Goal: Find specific page/section: Find specific page/section

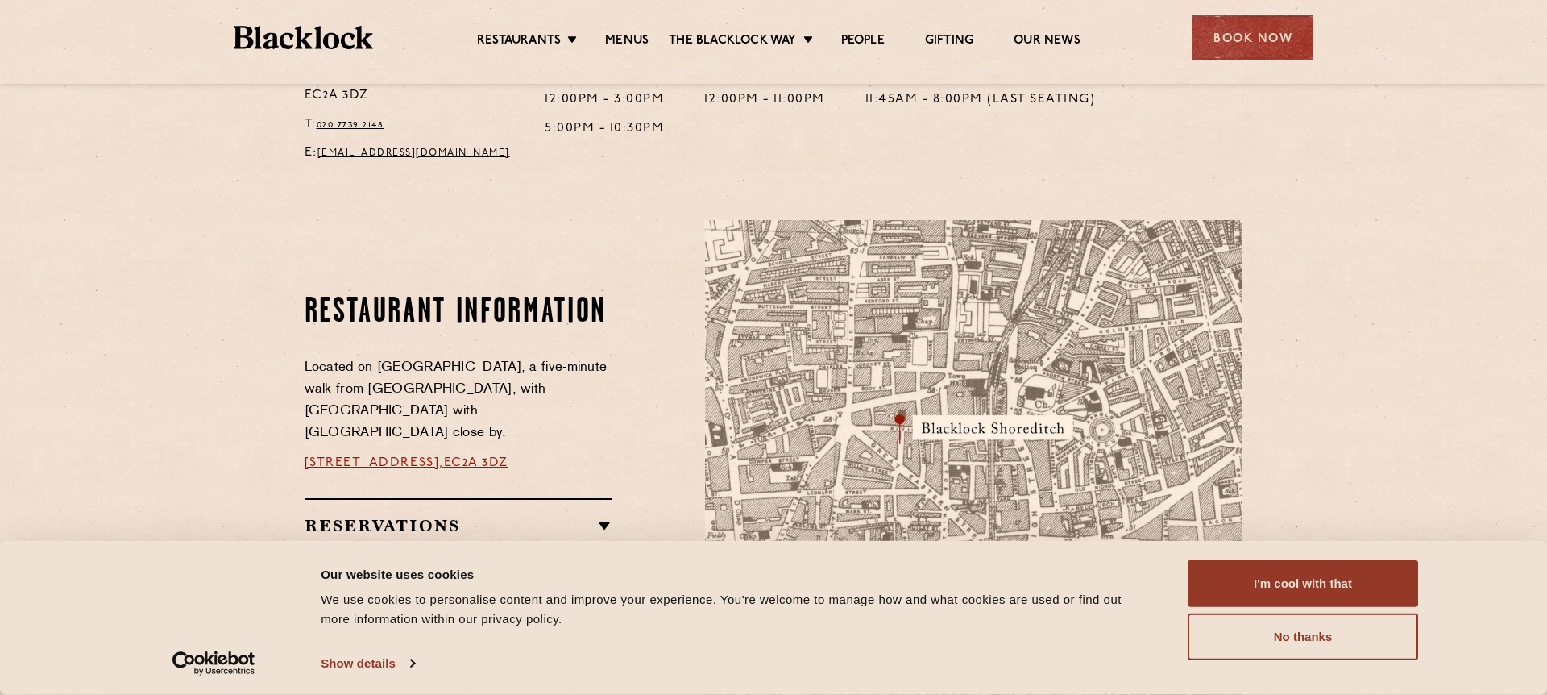
scroll to position [566, 0]
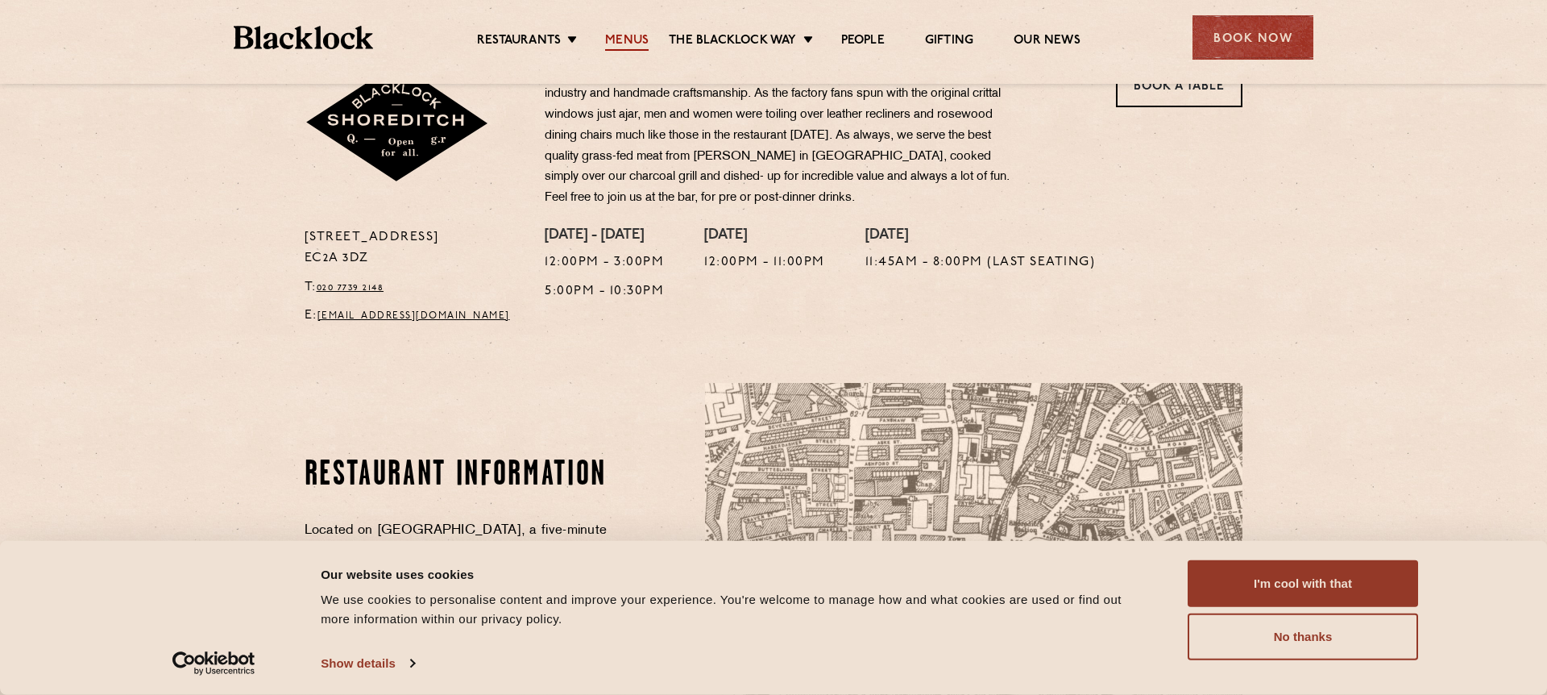
click at [634, 48] on link "Menus" at bounding box center [627, 42] width 44 height 18
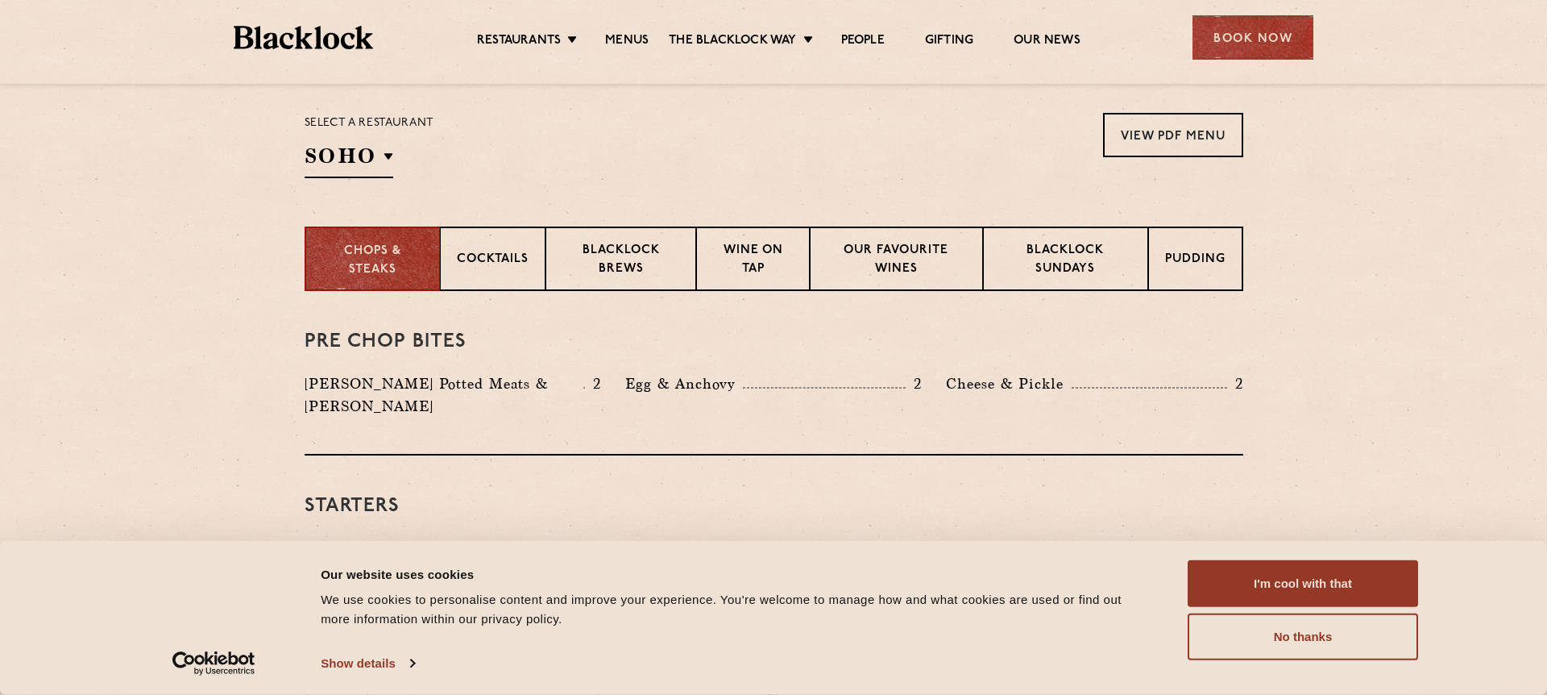
scroll to position [531, 0]
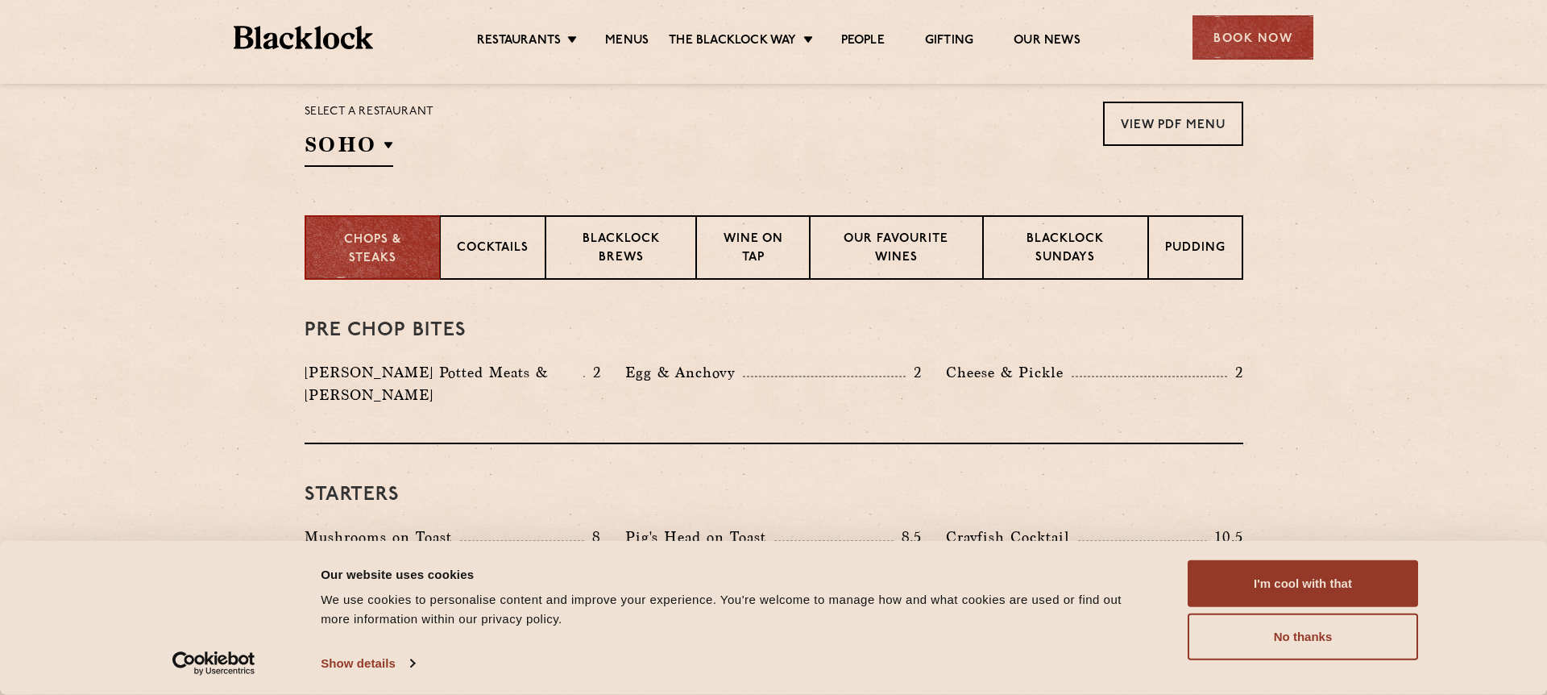
click at [371, 129] on div "Select a restaurant [GEOGRAPHIC_DATA] [GEOGRAPHIC_DATA] [GEOGRAPHIC_DATA] [GEOG…" at bounding box center [370, 134] width 130 height 65
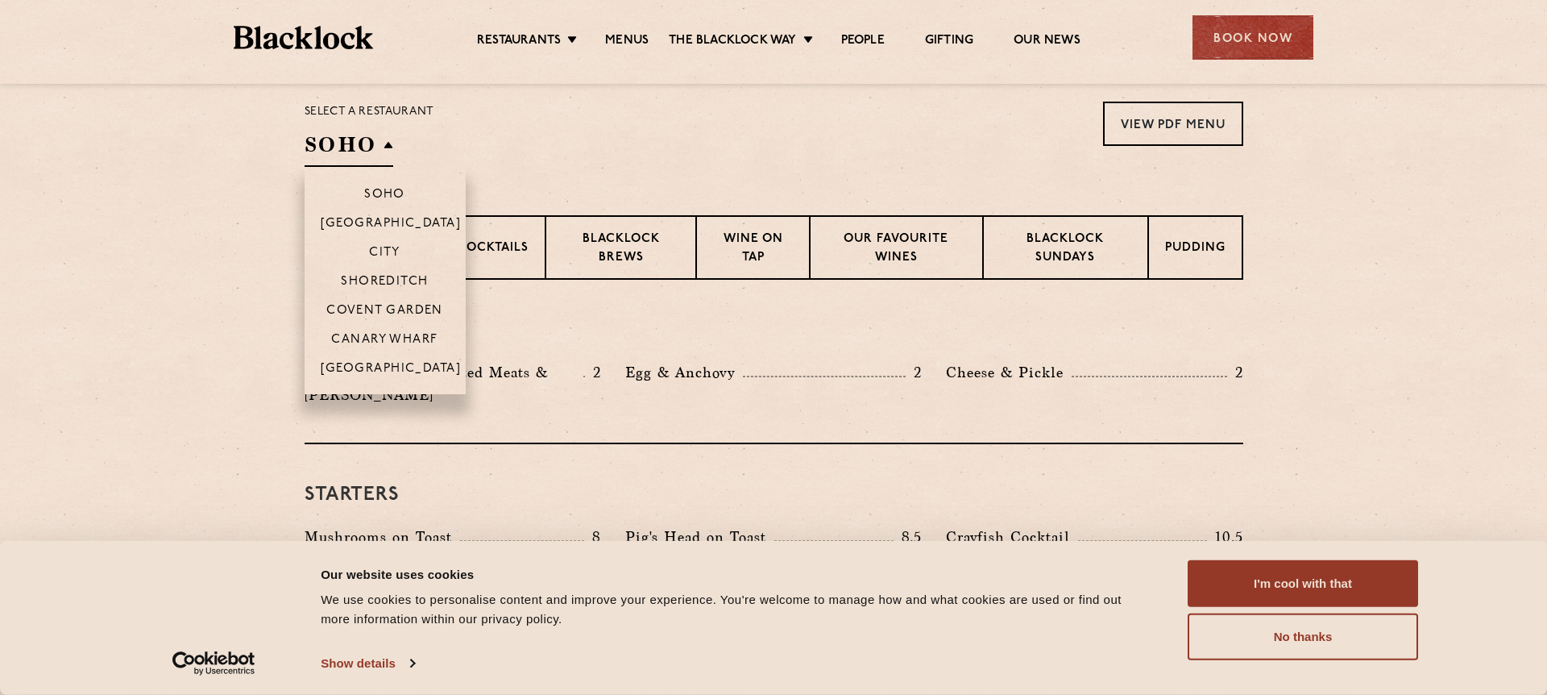
click at [365, 139] on h2 "SOHO" at bounding box center [349, 149] width 89 height 36
click at [406, 289] on p "Shoreditch" at bounding box center [385, 283] width 88 height 16
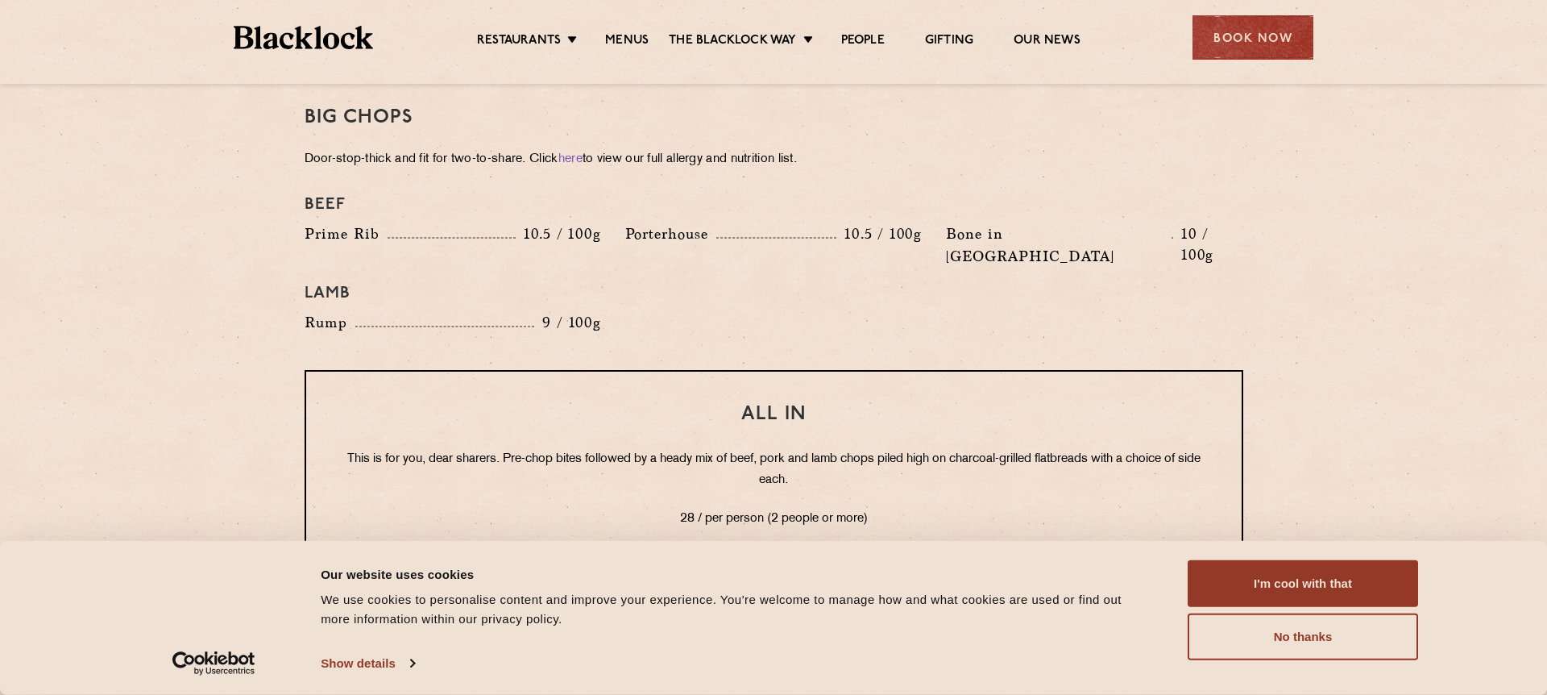
scroll to position [1822, 0]
